Goal: Information Seeking & Learning: Learn about a topic

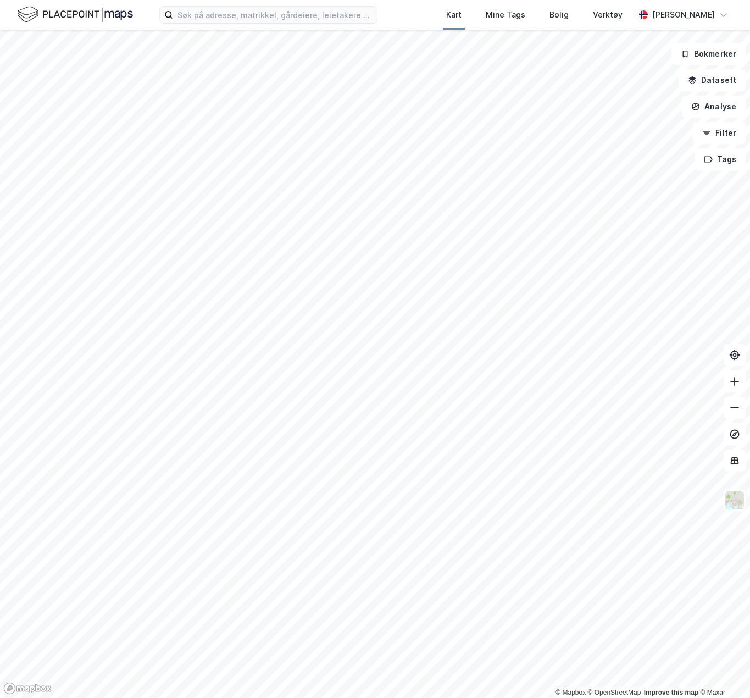
click at [237, 24] on div "Kart Mine Tags Bolig Verktøy [PERSON_NAME]" at bounding box center [375, 15] width 750 height 30
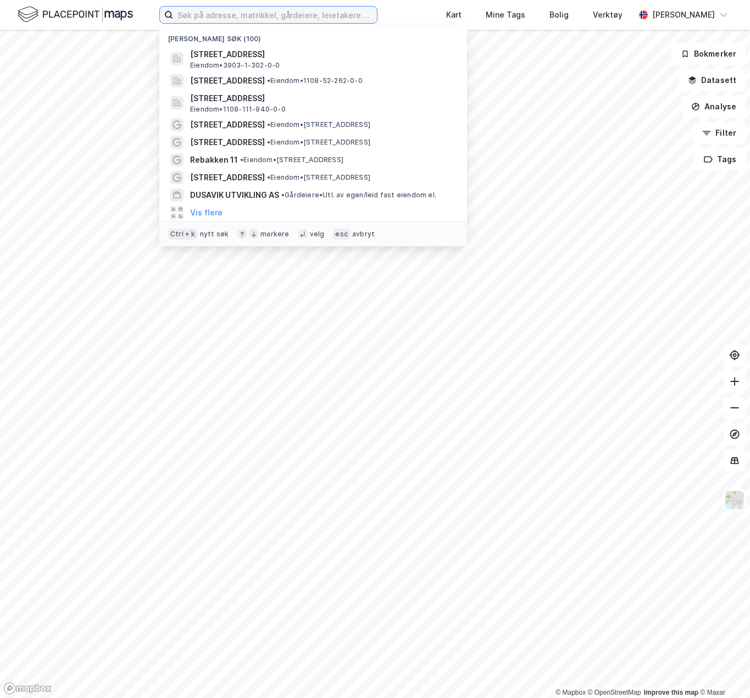
click at [213, 21] on input at bounding box center [275, 15] width 204 height 16
type input "h"
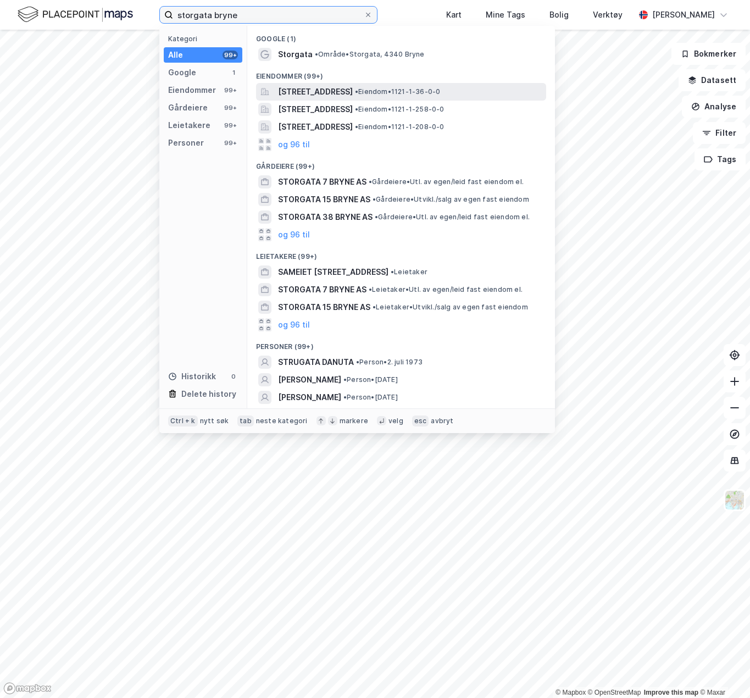
type input "storgata bryne"
click at [353, 93] on span "[STREET_ADDRESS]" at bounding box center [315, 91] width 75 height 13
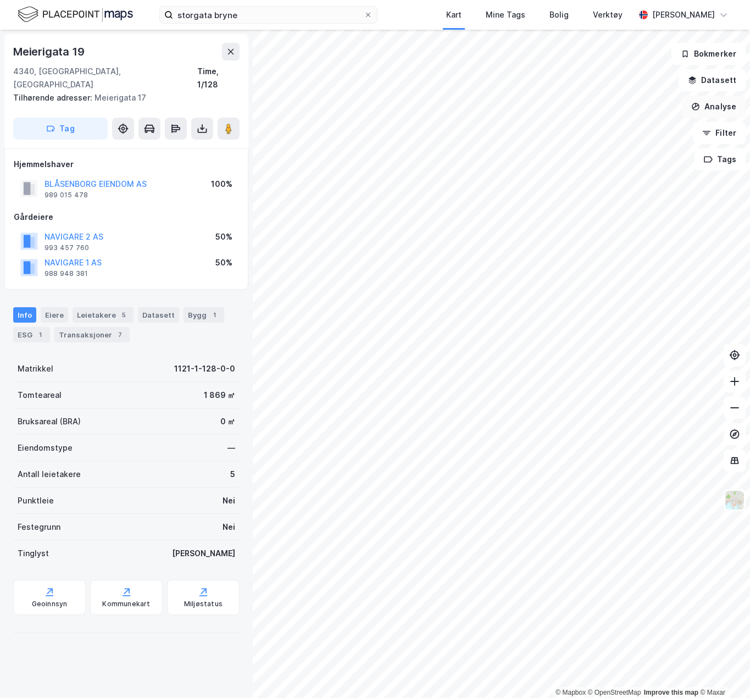
click at [718, 107] on button "Analyse" at bounding box center [714, 107] width 64 height 22
click at [714, 107] on button "Analyse" at bounding box center [714, 107] width 64 height 22
click at [728, 82] on button "Datasett" at bounding box center [712, 80] width 67 height 22
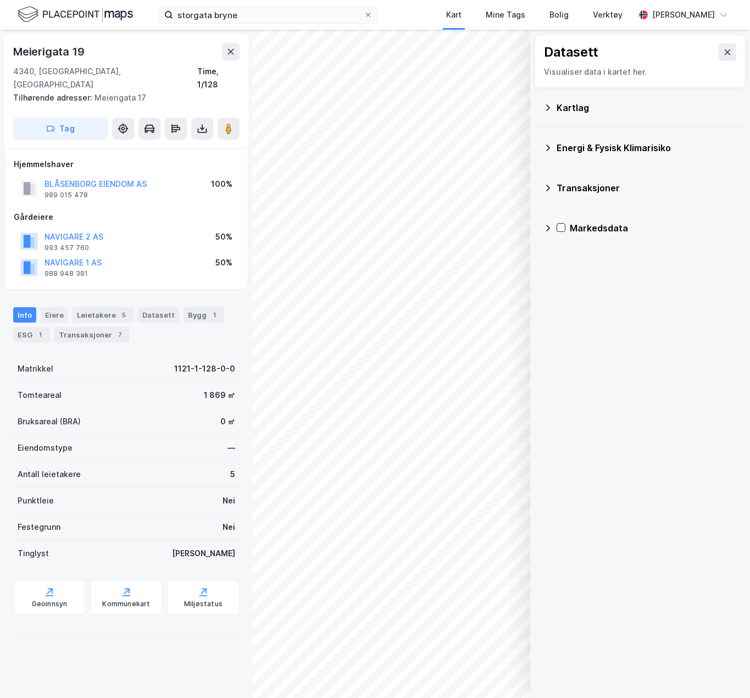
click at [553, 108] on div "Kartlag" at bounding box center [639, 108] width 193 height 26
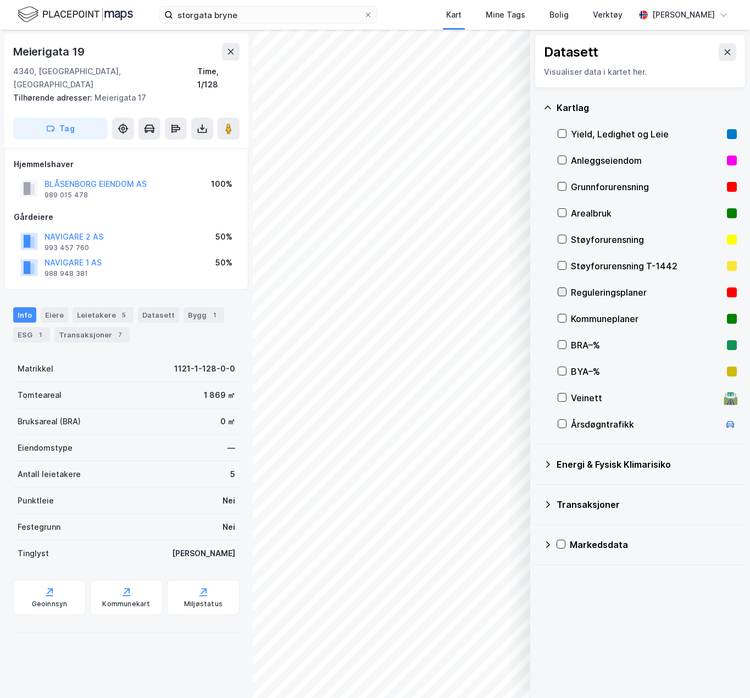
click at [563, 293] on icon at bounding box center [562, 292] width 8 height 8
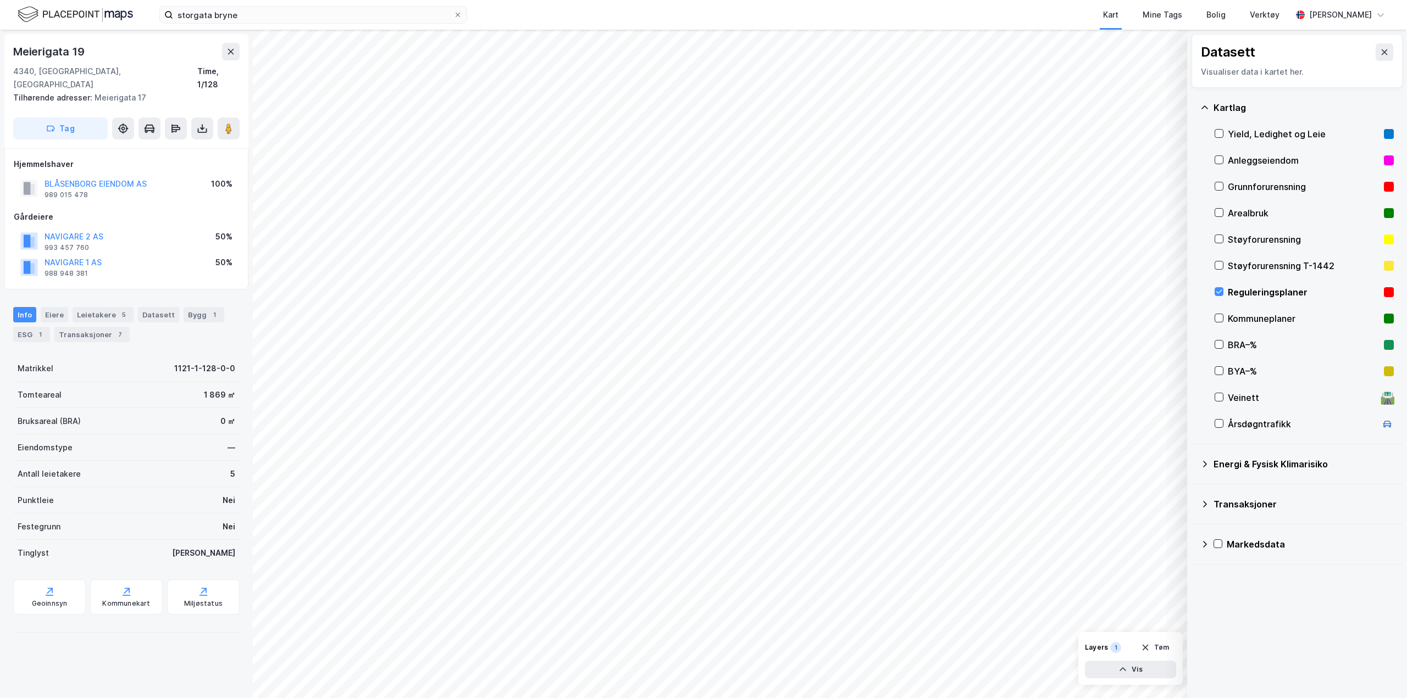
click at [750, 288] on div "Reguleringsplaner" at bounding box center [1303, 292] width 179 height 26
click at [750, 290] on icon at bounding box center [1219, 292] width 8 height 8
click at [118, 600] on div "Kommunekart" at bounding box center [126, 604] width 48 height 9
